Goal: Information Seeking & Learning: Learn about a topic

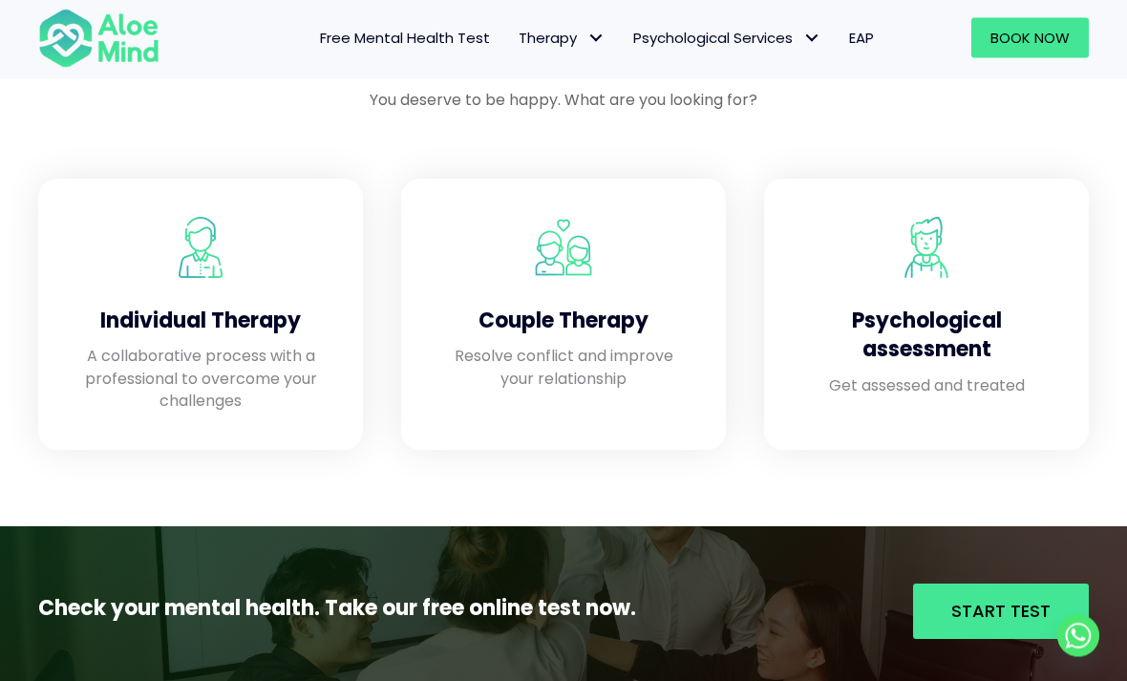
scroll to position [1592, 0]
click at [336, 393] on div "Individual Therapy A collaborative process with a professional to overcome your…" at bounding box center [200, 314] width 287 height 233
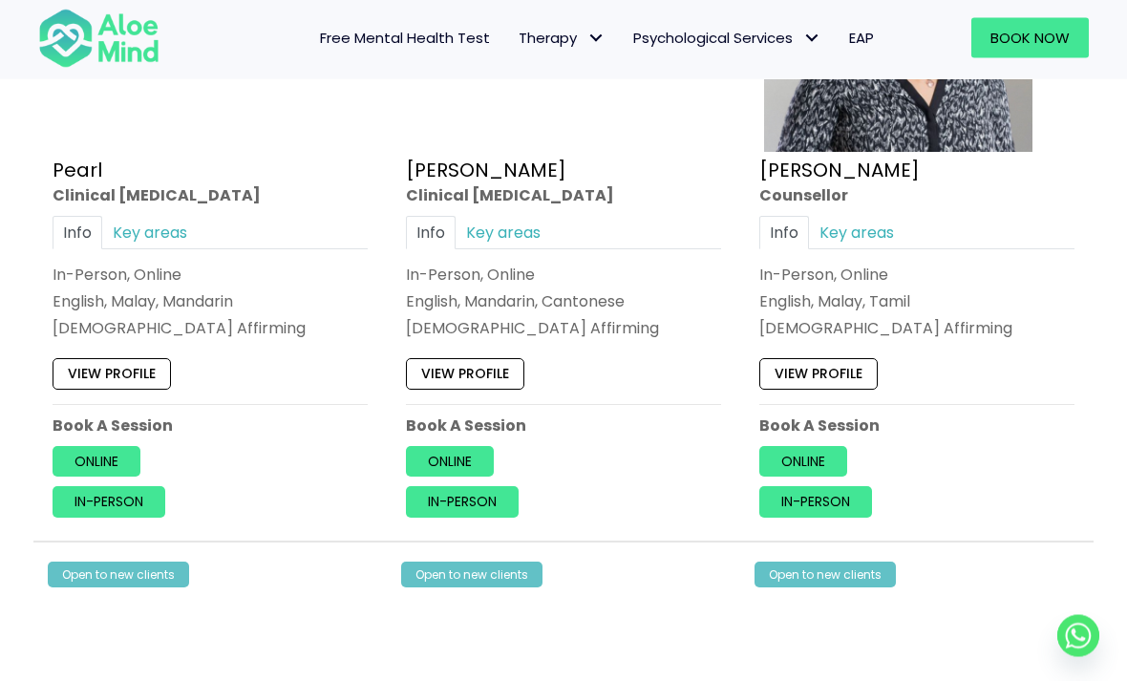
scroll to position [5395, 0]
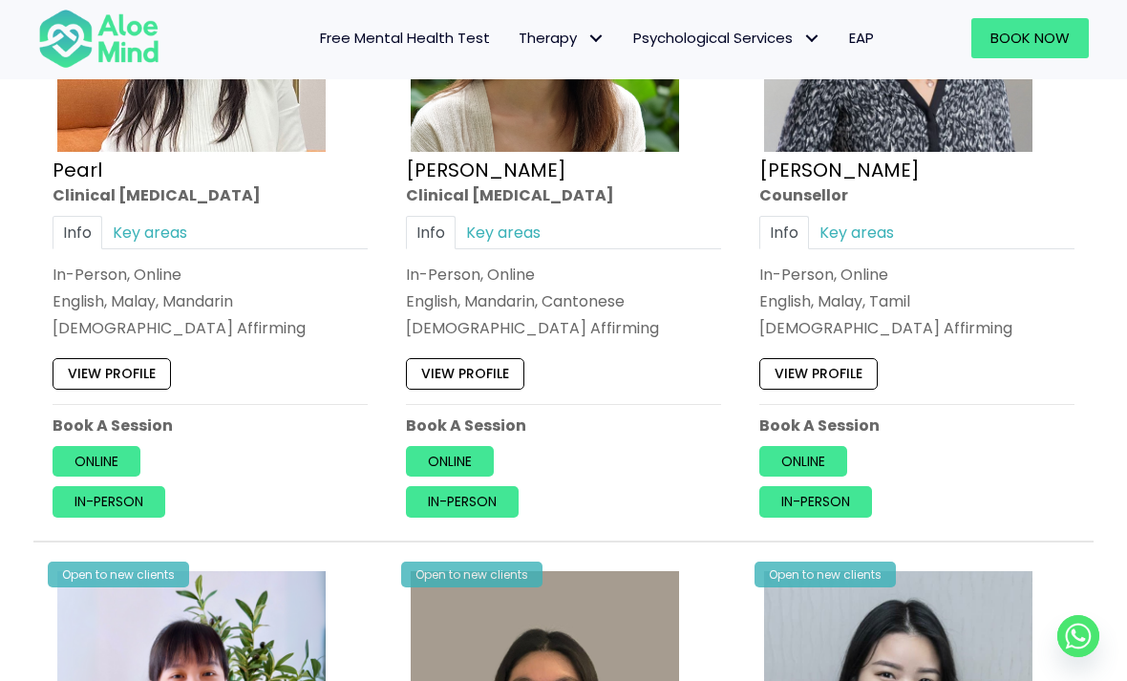
click at [193, 216] on link "Key areas" at bounding box center [150, 232] width 96 height 33
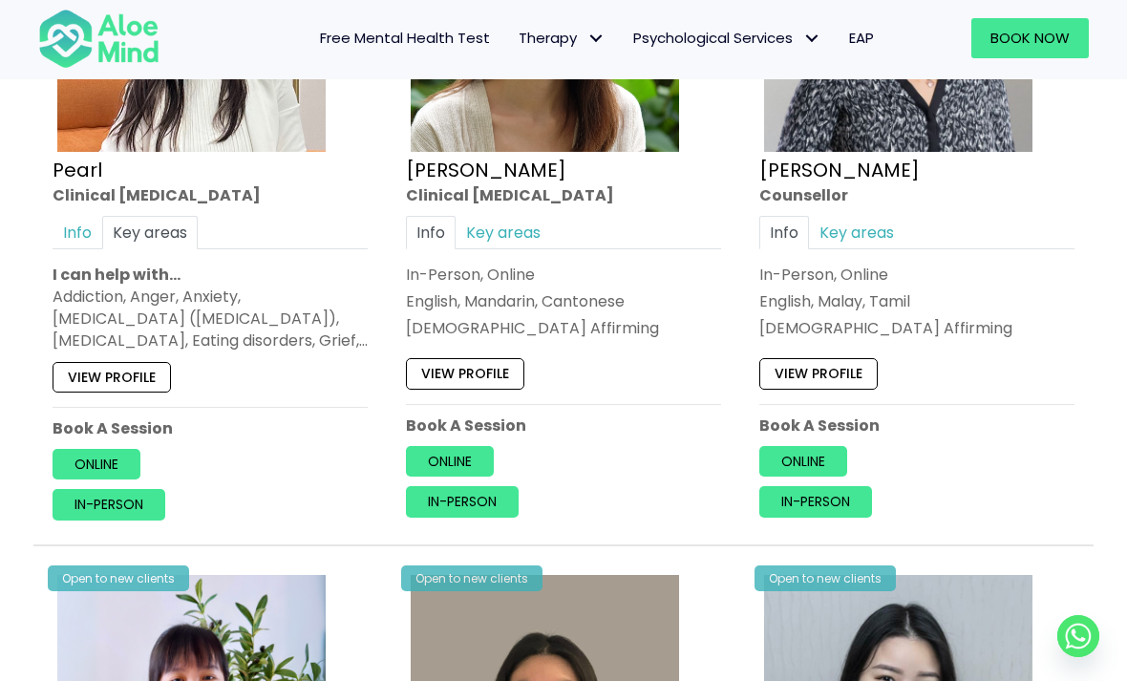
click at [520, 219] on link "Key areas" at bounding box center [504, 232] width 96 height 33
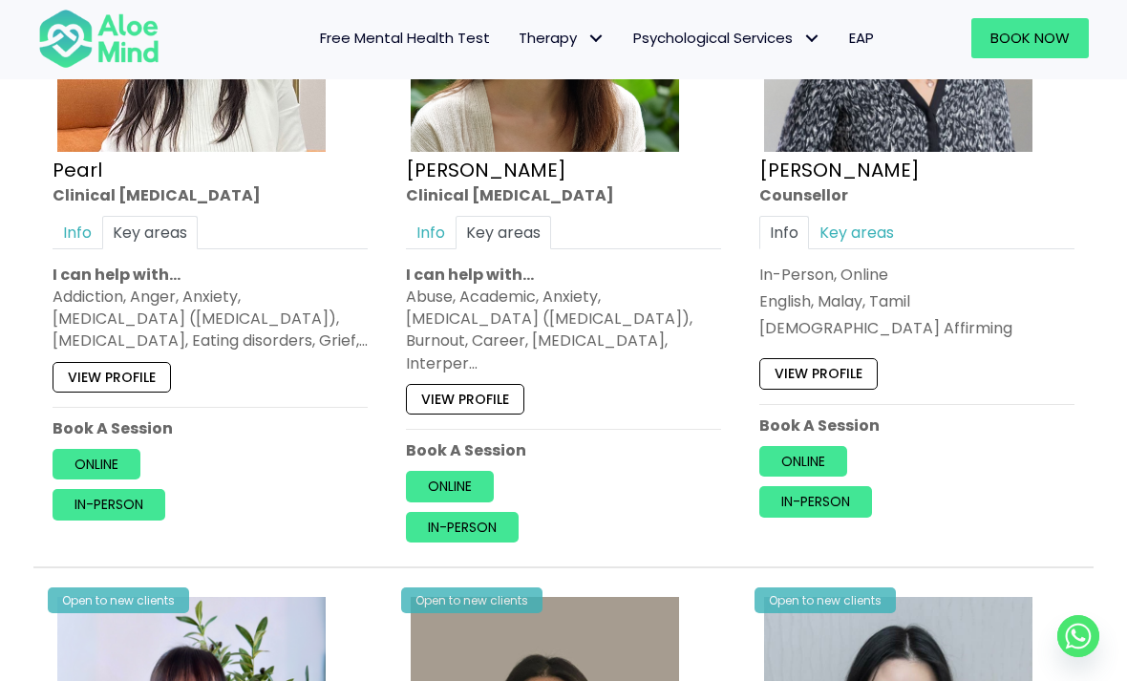
click at [865, 216] on link "Key areas" at bounding box center [857, 232] width 96 height 33
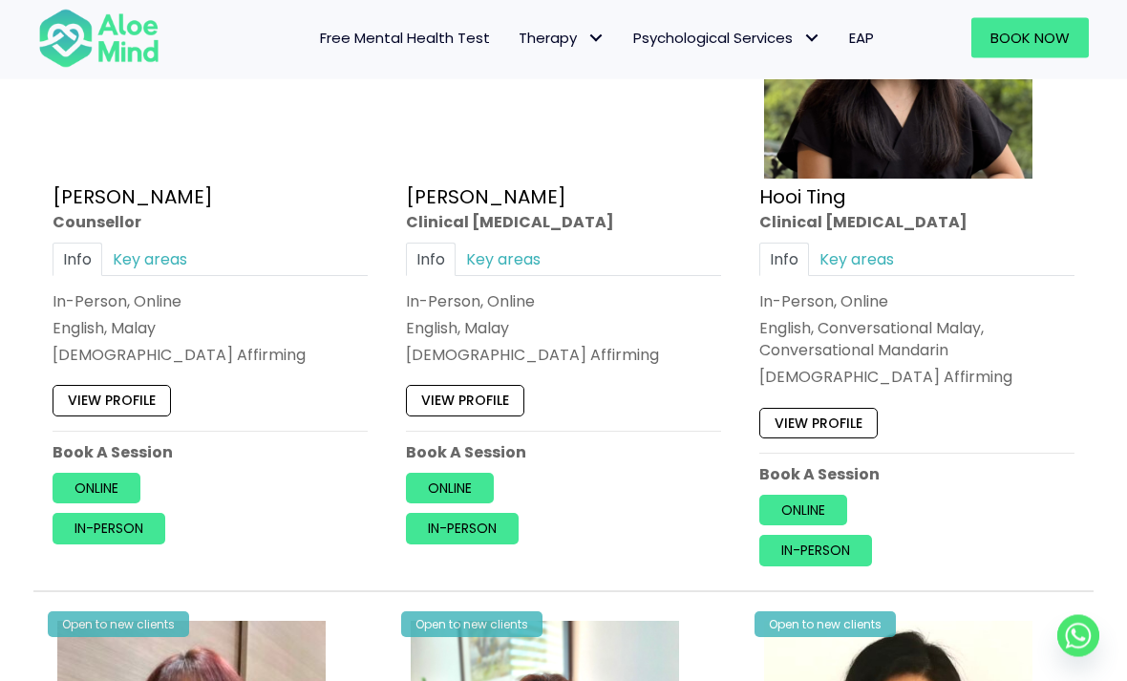
scroll to position [3280, 0]
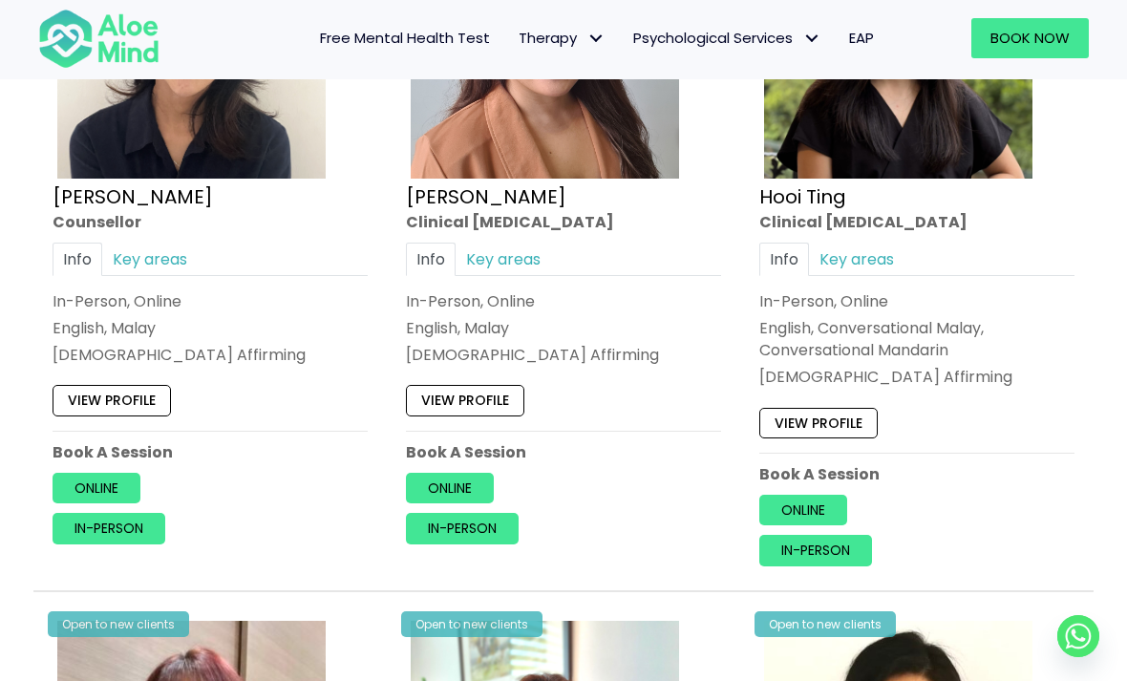
click at [884, 252] on link "Key areas" at bounding box center [857, 259] width 96 height 33
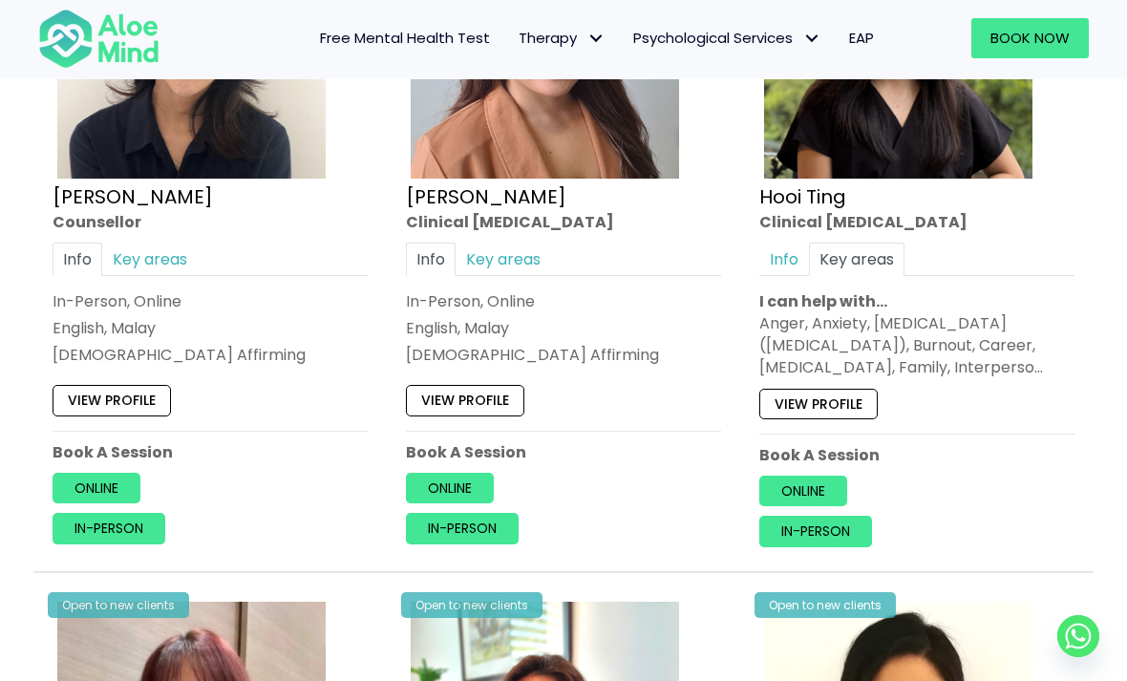
click at [526, 259] on link "Key areas" at bounding box center [504, 259] width 96 height 33
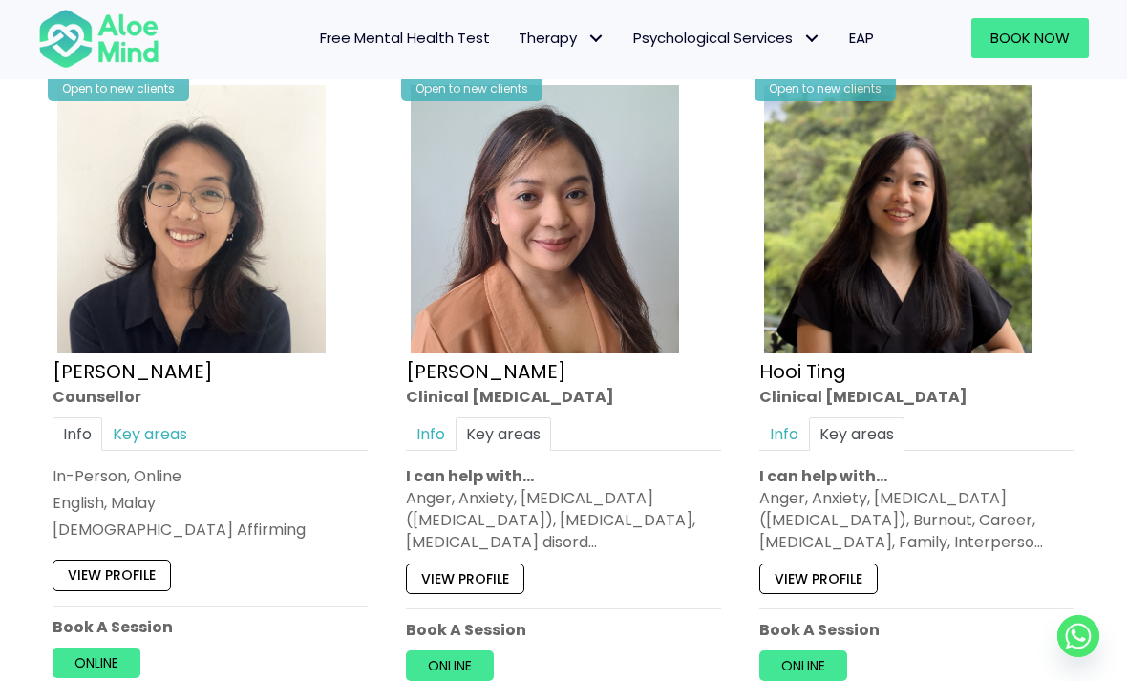
scroll to position [3266, 0]
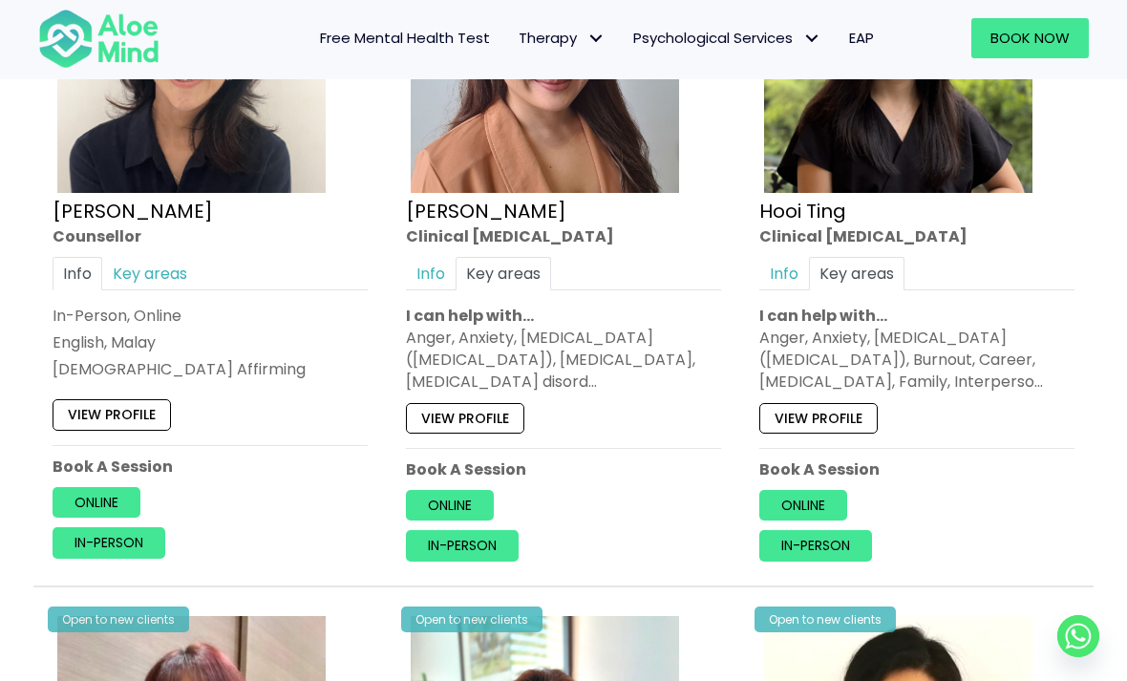
click at [851, 404] on link "View profile" at bounding box center [818, 418] width 118 height 31
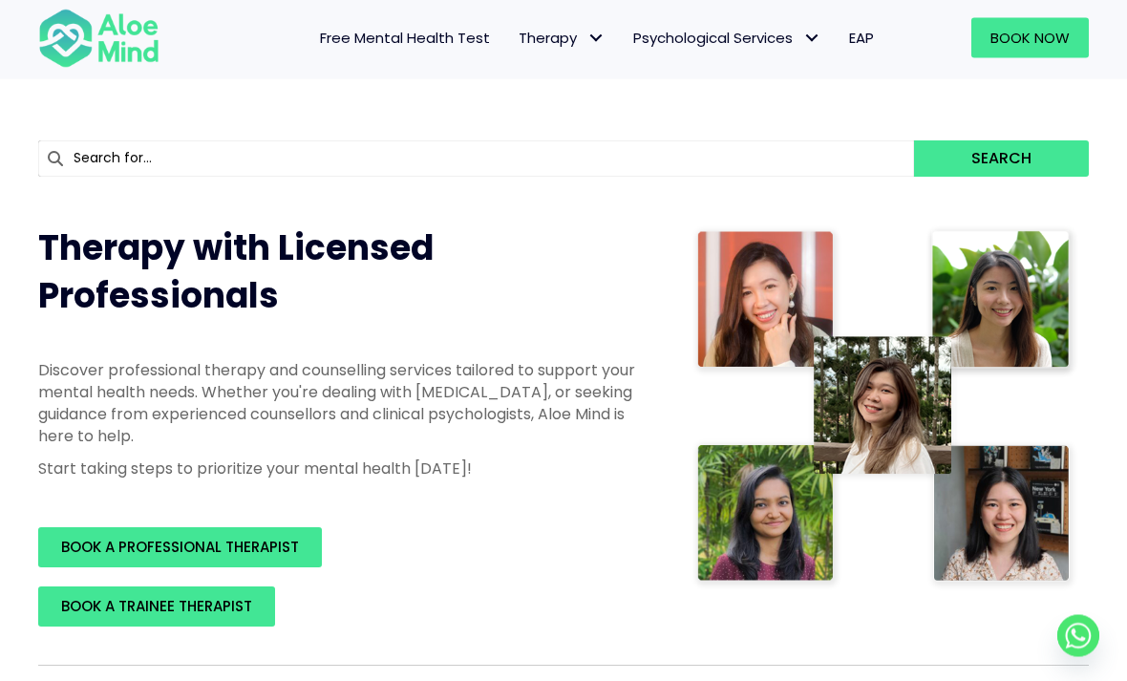
scroll to position [0, 0]
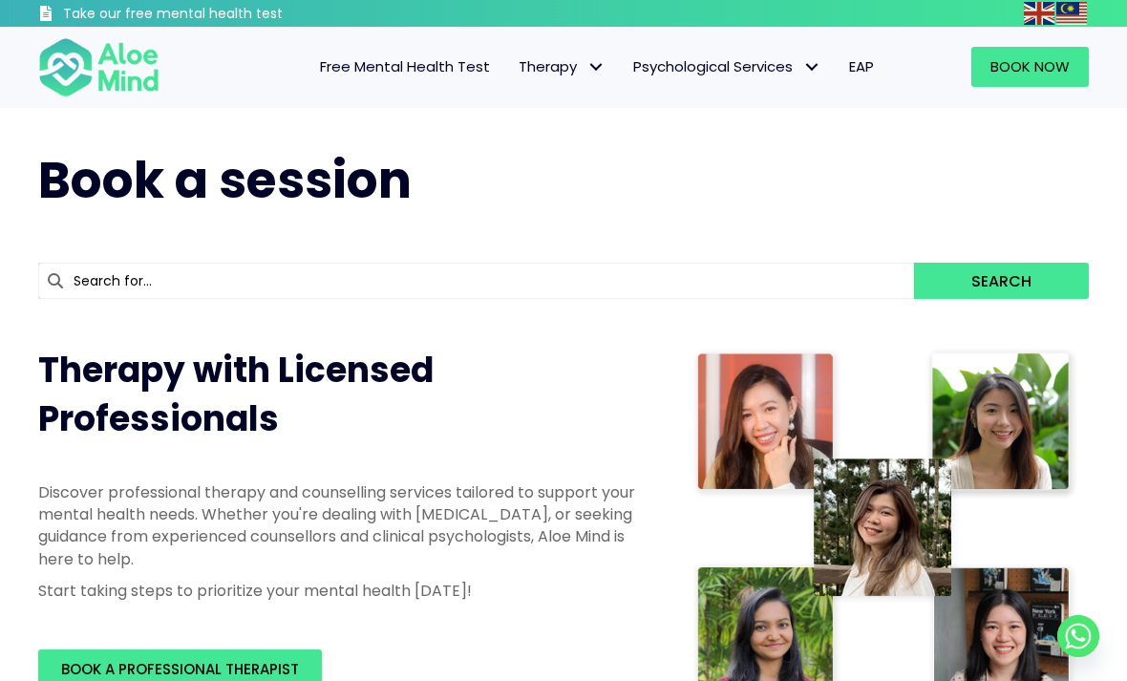
click at [0, 0] on span "Individual therapy" at bounding box center [0, 0] width 0 height 0
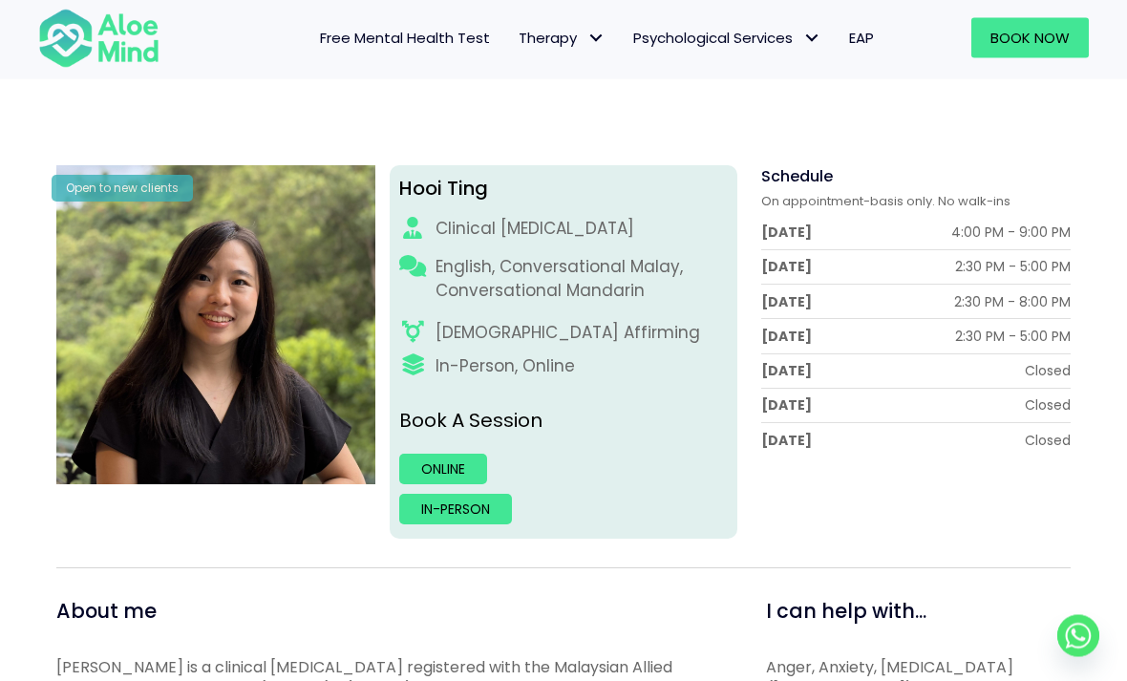
scroll to position [181, 0]
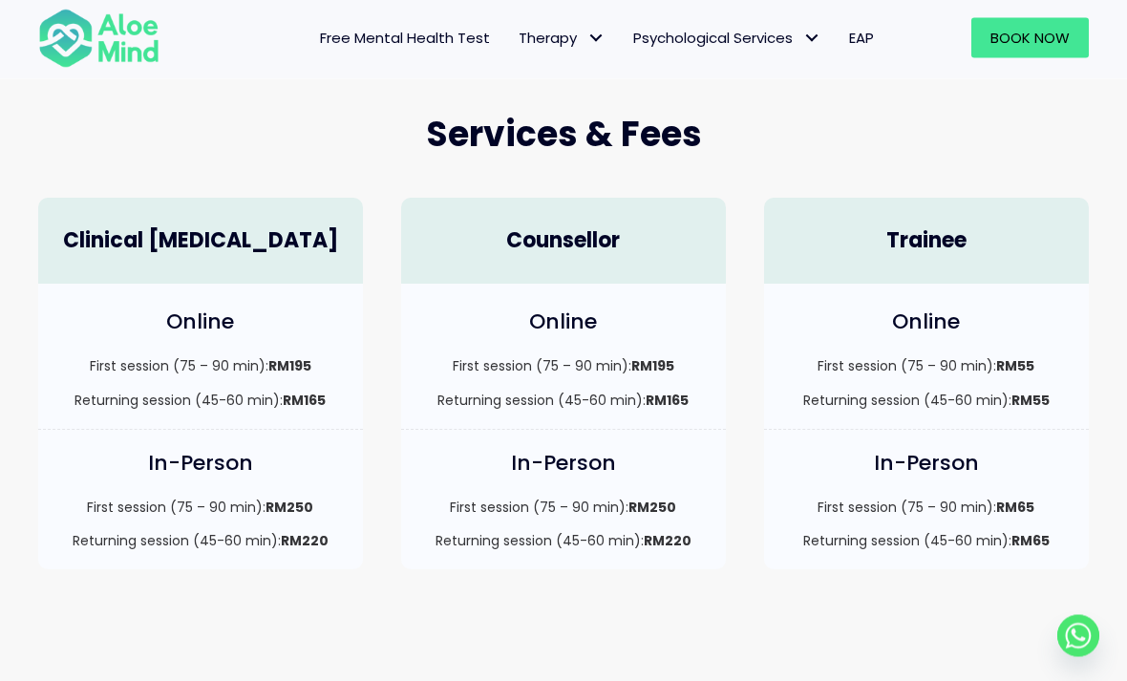
scroll to position [507, 0]
click at [342, 482] on div "In-Person First session (75 – 90 min): RM250 Returning session (45-60 min): RM2…" at bounding box center [200, 499] width 325 height 139
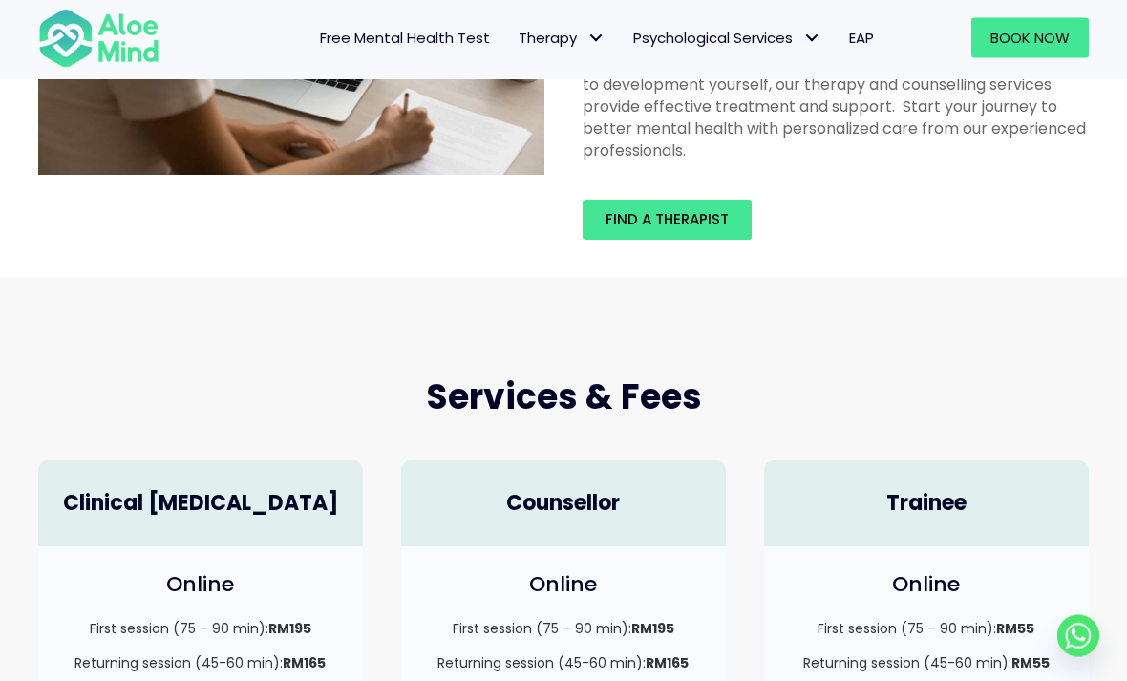
scroll to position [54, 0]
